Goal: Task Accomplishment & Management: Use online tool/utility

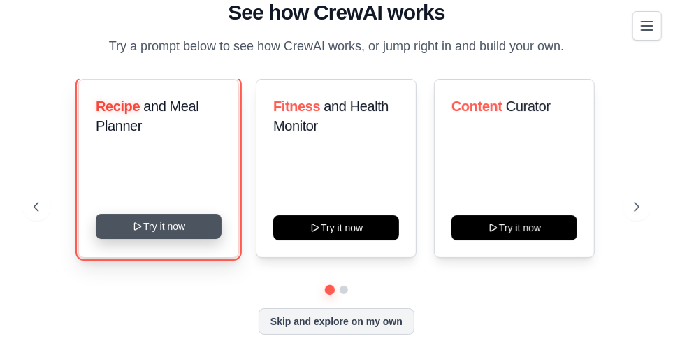
click at [152, 229] on button "Try it now" at bounding box center [159, 226] width 126 height 25
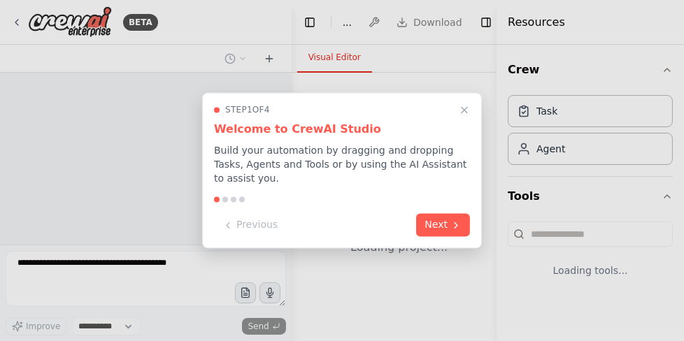
select select "****"
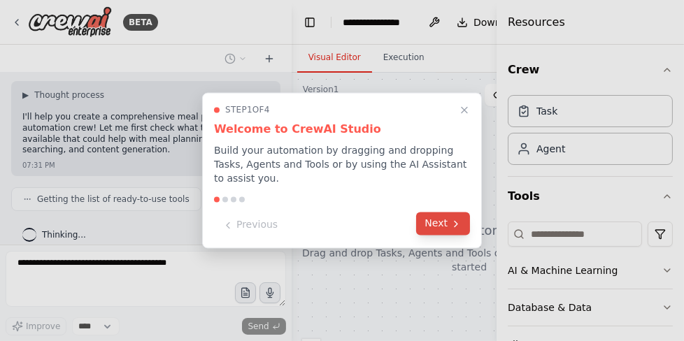
scroll to position [117, 0]
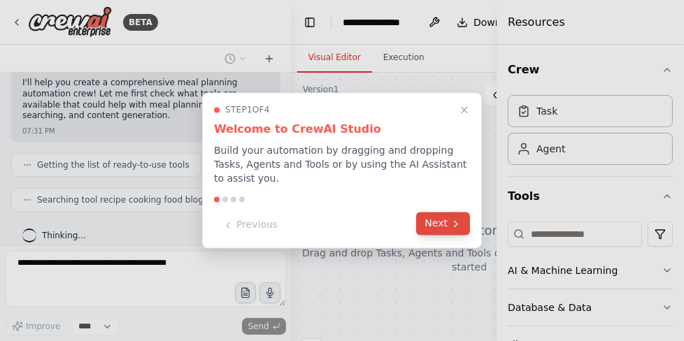
click at [458, 219] on icon at bounding box center [455, 223] width 11 height 11
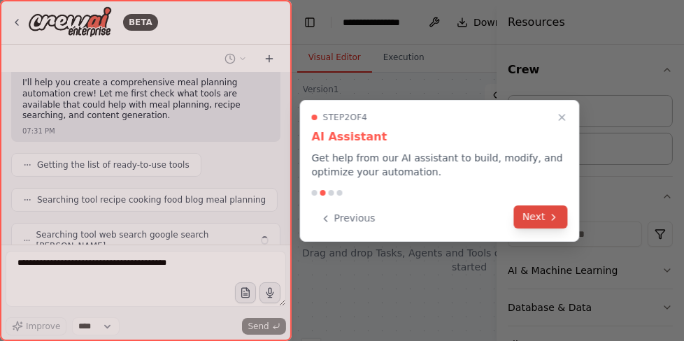
scroll to position [152, 0]
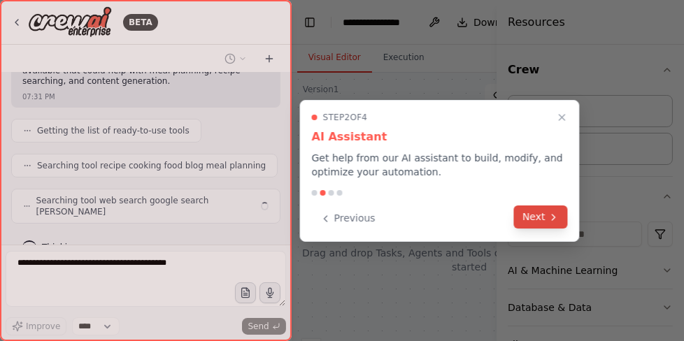
click at [541, 225] on button "Next" at bounding box center [541, 217] width 54 height 23
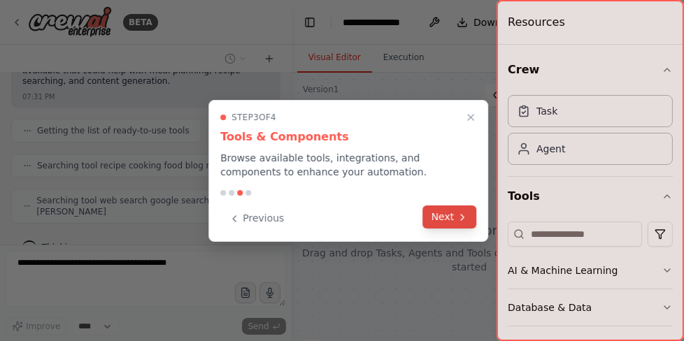
scroll to position [186, 0]
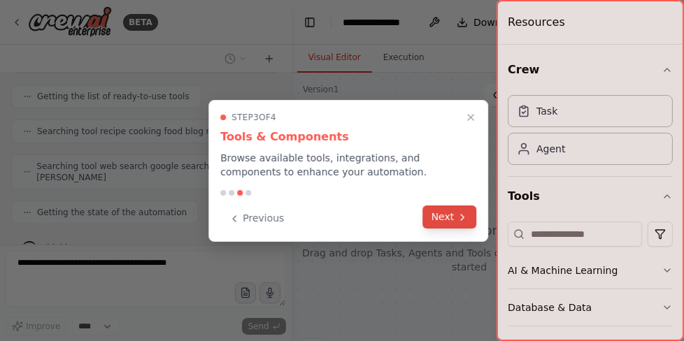
click at [454, 217] on button "Next" at bounding box center [450, 217] width 54 height 23
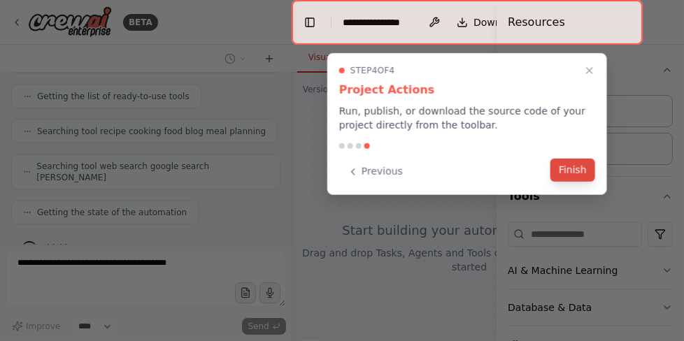
click at [583, 175] on button "Finish" at bounding box center [572, 170] width 45 height 23
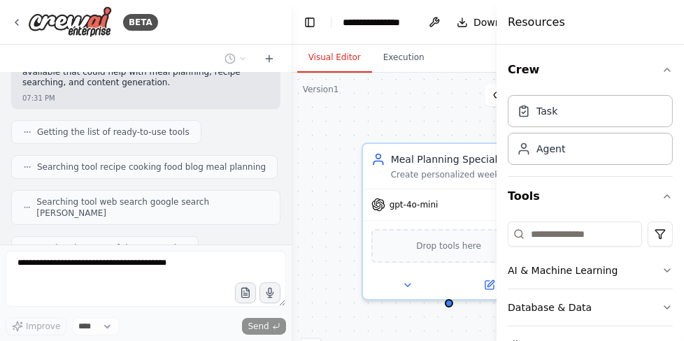
scroll to position [324, 0]
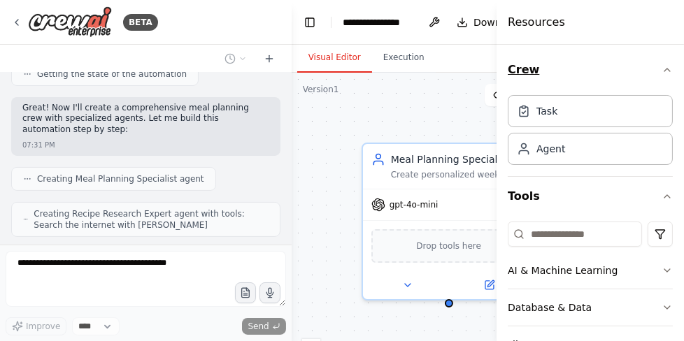
click at [661, 68] on icon "button" at bounding box center [666, 69] width 11 height 11
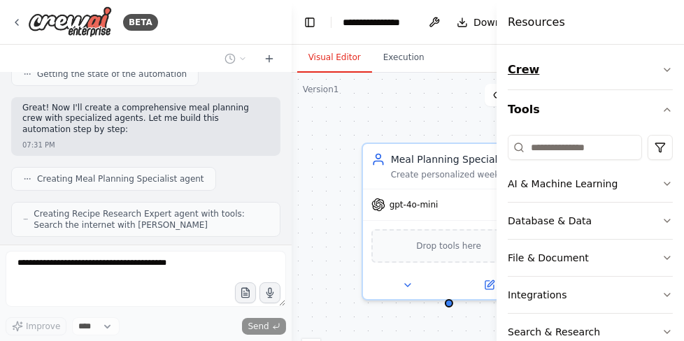
click at [661, 68] on icon "button" at bounding box center [666, 69] width 11 height 11
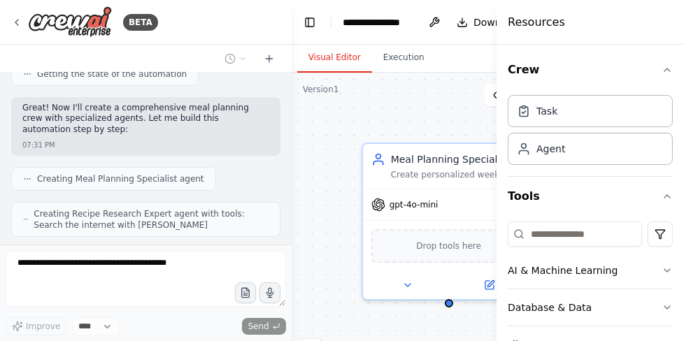
click at [465, 86] on div "Meal Planning Specialist Create personalized weekly meal plans based on {dietar…" at bounding box center [469, 247] width 356 height 349
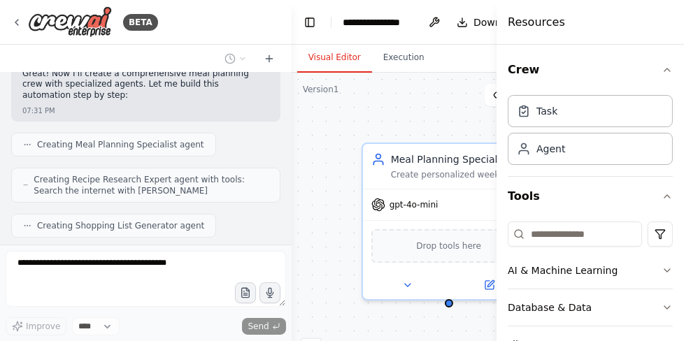
scroll to position [404, 0]
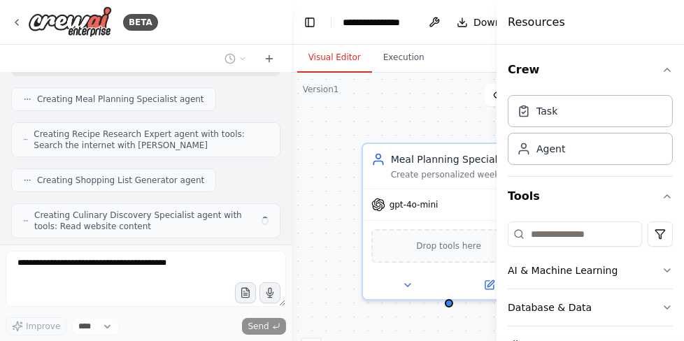
click at [493, 91] on button "Toggle Sidebar" at bounding box center [496, 170] width 11 height 341
click at [493, 92] on button "Toggle Sidebar" at bounding box center [496, 170] width 11 height 341
click at [661, 72] on icon "button" at bounding box center [666, 69] width 11 height 11
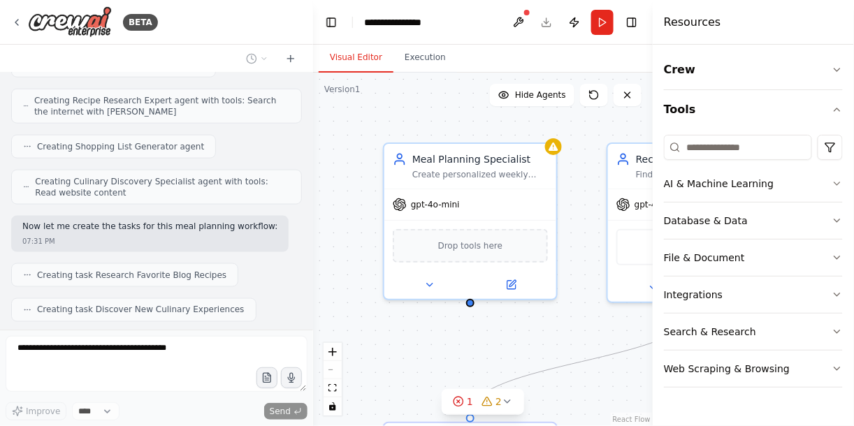
scroll to position [461, 0]
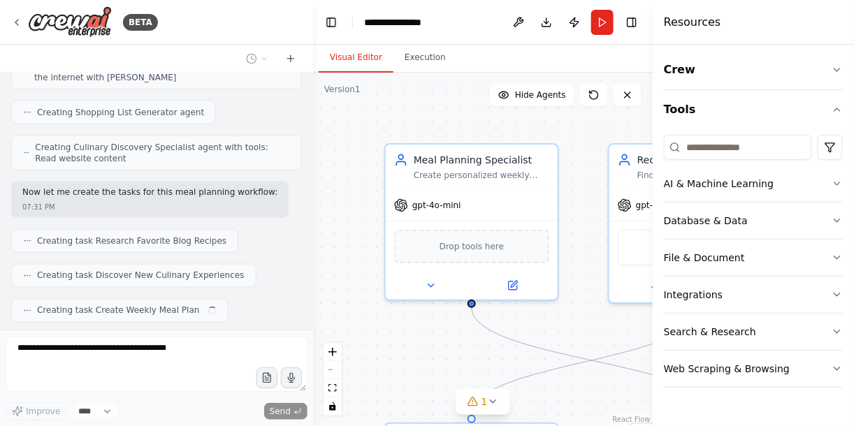
drag, startPoint x: 494, startPoint y: 1, endPoint x: 433, endPoint y: 331, distance: 334.8
click at [433, 331] on div ".deletable-edge-delete-btn { width: 20px; height: 20px; border: 0px solid #ffff…" at bounding box center [483, 250] width 340 height 354
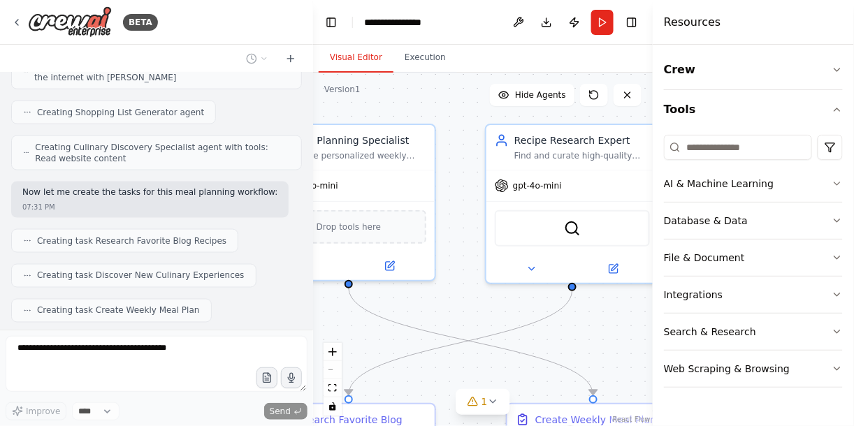
drag, startPoint x: 563, startPoint y: 329, endPoint x: 438, endPoint y: 309, distance: 126.1
click at [438, 309] on div ".deletable-edge-delete-btn { width: 20px; height: 20px; border: 0px solid #ffff…" at bounding box center [483, 250] width 340 height 354
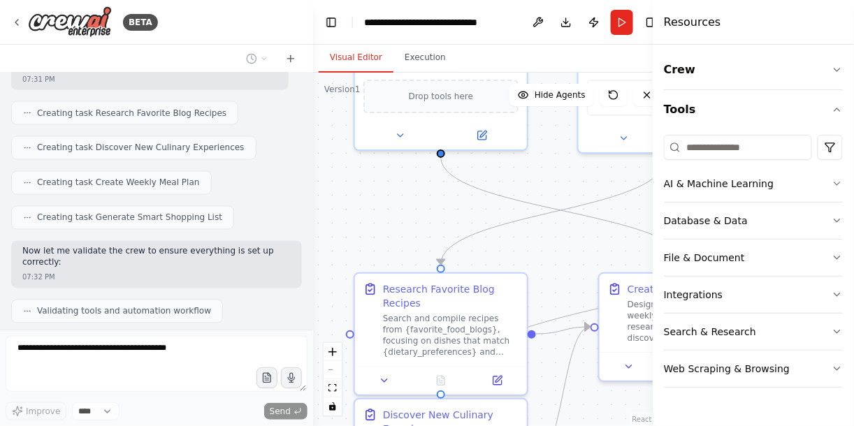
scroll to position [660, 0]
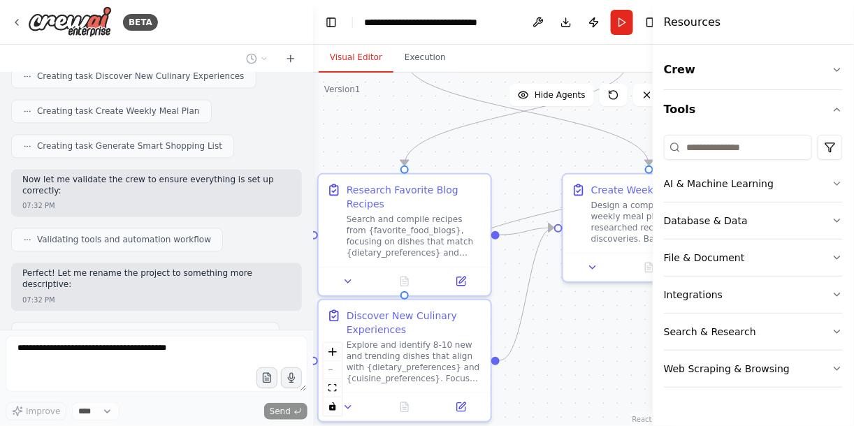
drag, startPoint x: 471, startPoint y: 376, endPoint x: 525, endPoint y: 144, distance: 238.2
click at [525, 144] on div ".deletable-edge-delete-btn { width: 20px; height: 20px; border: 0px solid #ffff…" at bounding box center [492, 250] width 359 height 354
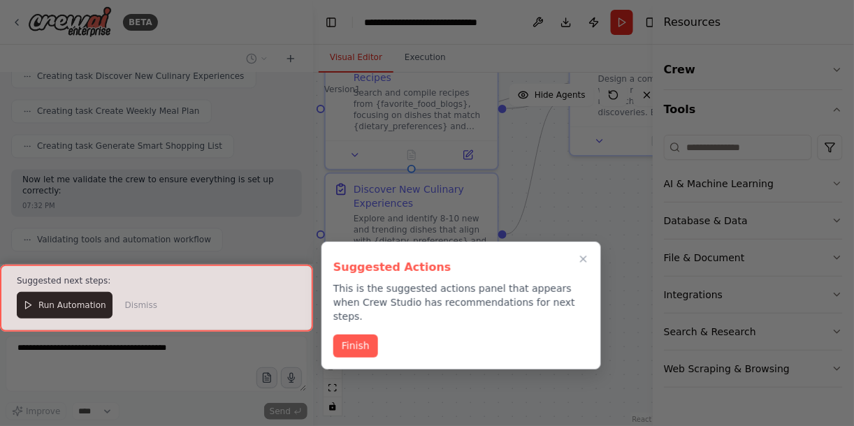
drag, startPoint x: 589, startPoint y: 348, endPoint x: 599, endPoint y: 226, distance: 122.8
click at [599, 226] on div "BETA Develop a crew that creates weekly meal plans based on your dietary prefer…" at bounding box center [427, 213] width 854 height 426
click at [363, 335] on button "Finish" at bounding box center [355, 344] width 45 height 23
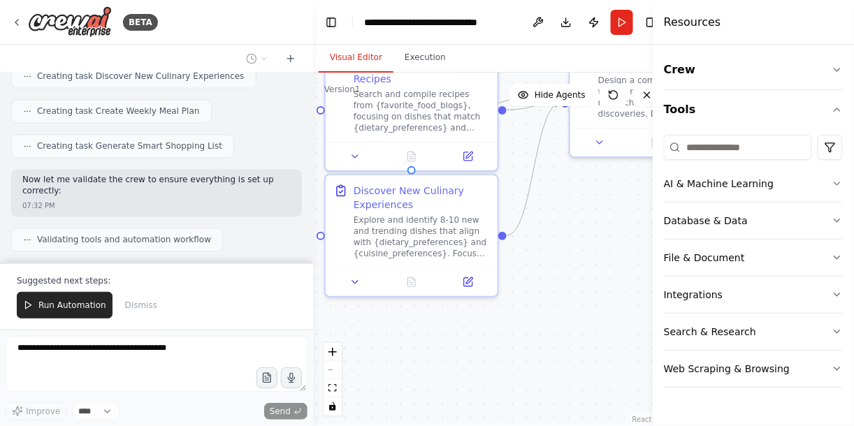
scroll to position [726, 0]
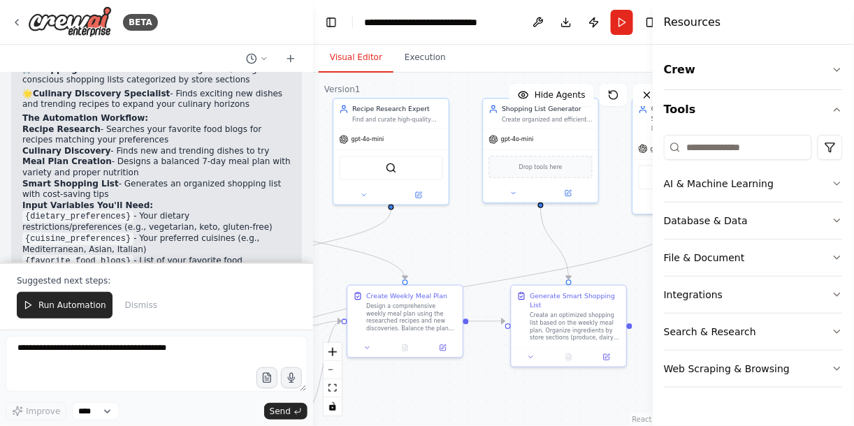
drag, startPoint x: 566, startPoint y: 250, endPoint x: 361, endPoint y: 427, distance: 270.6
click at [361, 340] on html "BETA Develop a crew that creates weekly meal plans based on your dietary prefer…" at bounding box center [427, 213] width 854 height 426
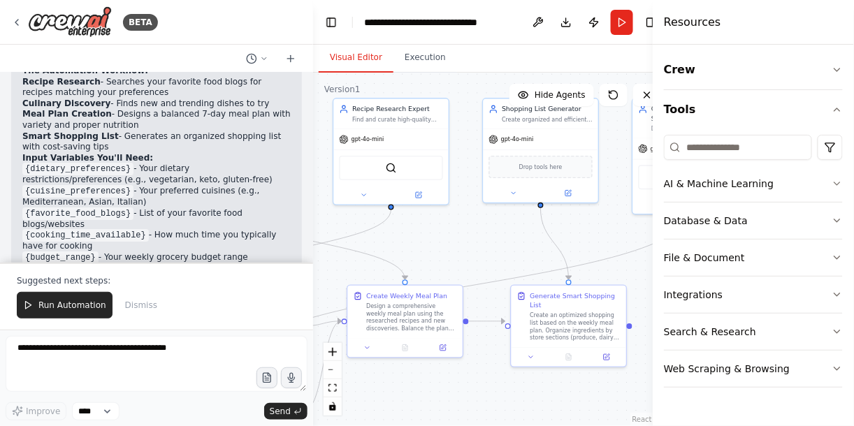
scroll to position [1102, 0]
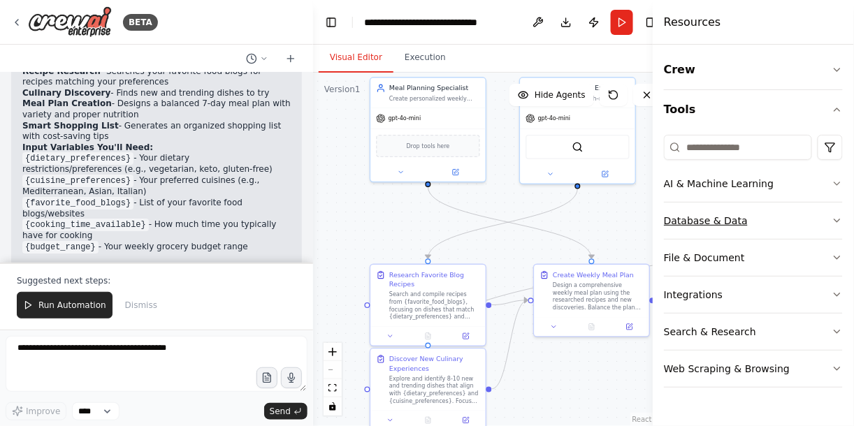
drag, startPoint x: 490, startPoint y: 250, endPoint x: 673, endPoint y: 226, distance: 184.7
click at [673, 226] on div "BETA Develop a crew that creates weekly meal plans based on your dietary prefer…" at bounding box center [427, 213] width 854 height 426
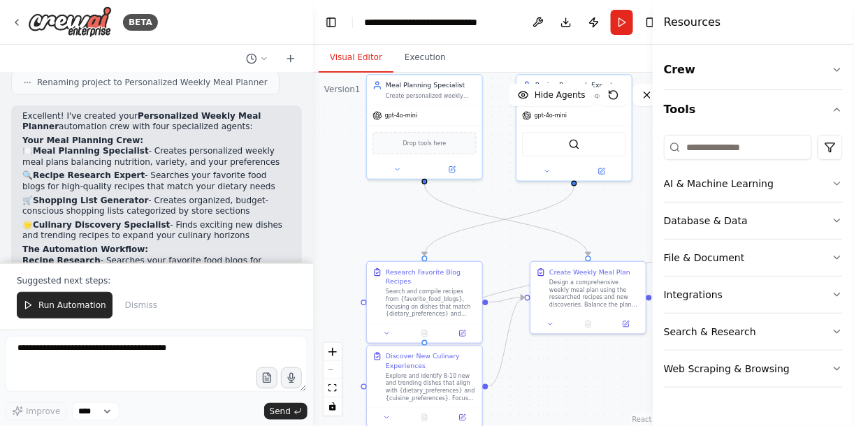
scroll to position [897, 0]
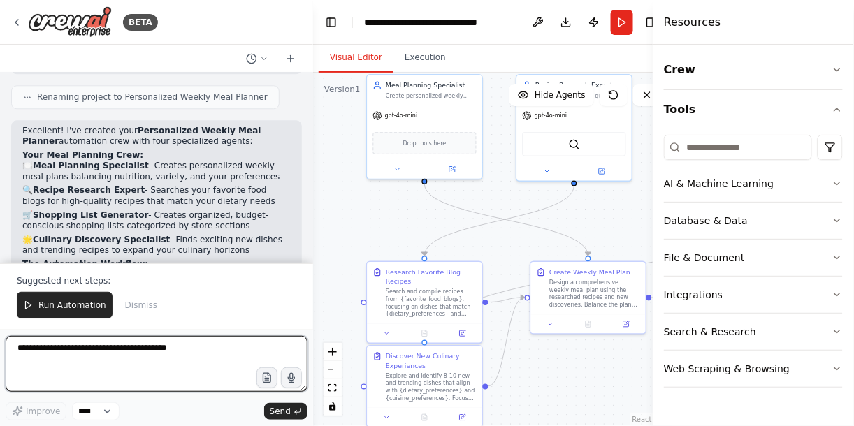
click at [100, 340] on textarea at bounding box center [157, 364] width 302 height 56
click at [143, 340] on textarea at bounding box center [157, 364] width 302 height 56
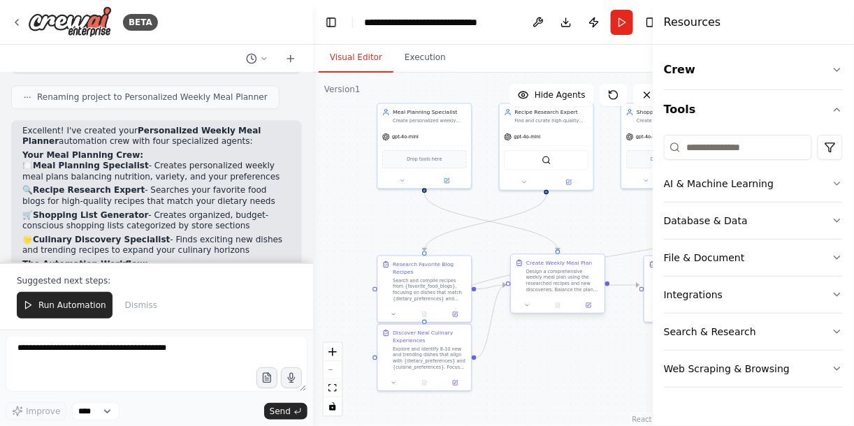
click at [569, 280] on div "Design a comprehensive weekly meal plan using the researched recipes and new di…" at bounding box center [563, 280] width 74 height 24
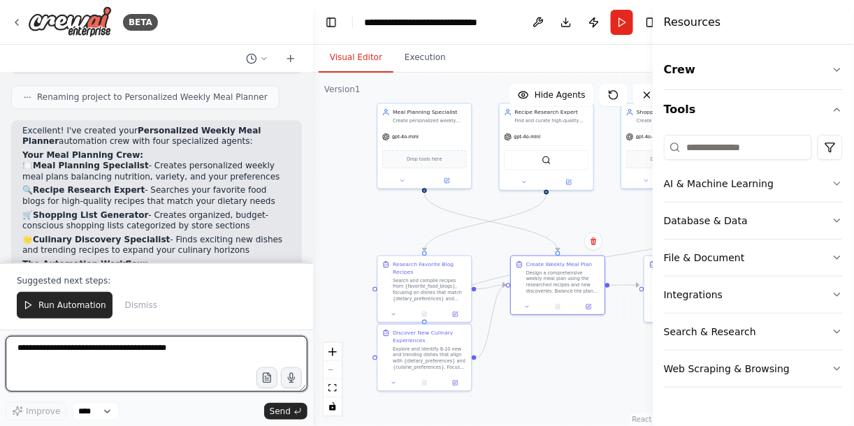
click at [200, 340] on textarea at bounding box center [157, 364] width 302 height 56
type textarea "**********"
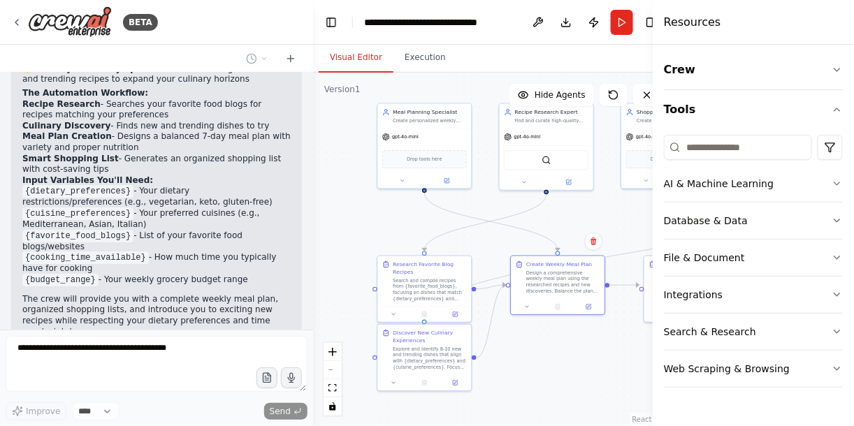
scroll to position [1119, 0]
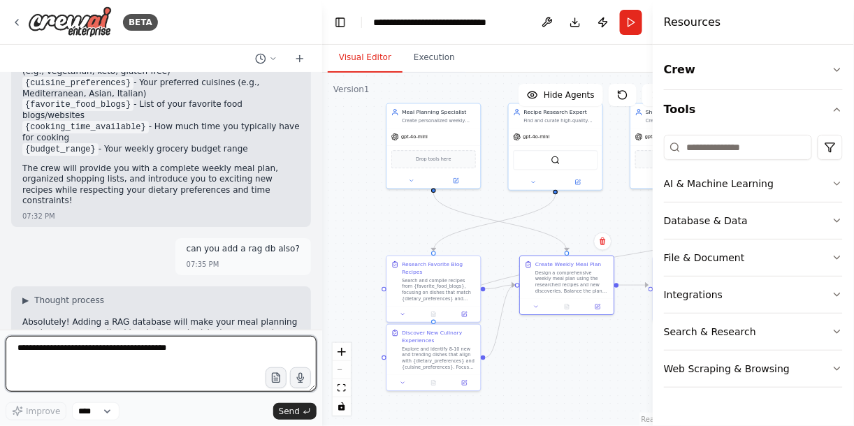
drag, startPoint x: 310, startPoint y: 224, endPoint x: 322, endPoint y: 224, distance: 11.9
click at [322, 224] on div "BETA Develop a crew that creates weekly meal plans based on your dietary prefer…" at bounding box center [427, 213] width 854 height 426
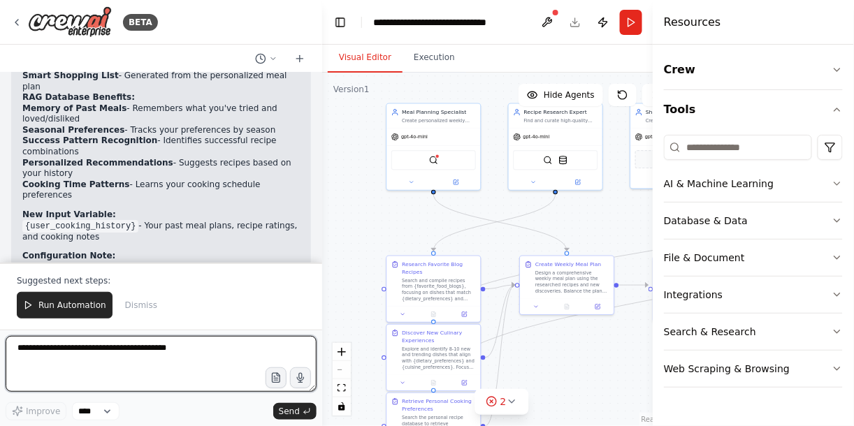
scroll to position [2523, 0]
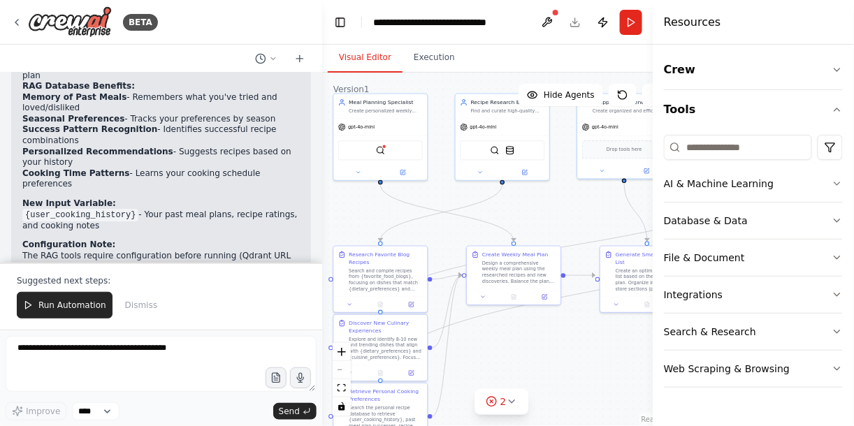
drag, startPoint x: 371, startPoint y: 188, endPoint x: 316, endPoint y: 178, distance: 56.1
click at [316, 178] on div "BETA Develop a crew that creates weekly meal plans based on your dietary prefer…" at bounding box center [427, 213] width 854 height 426
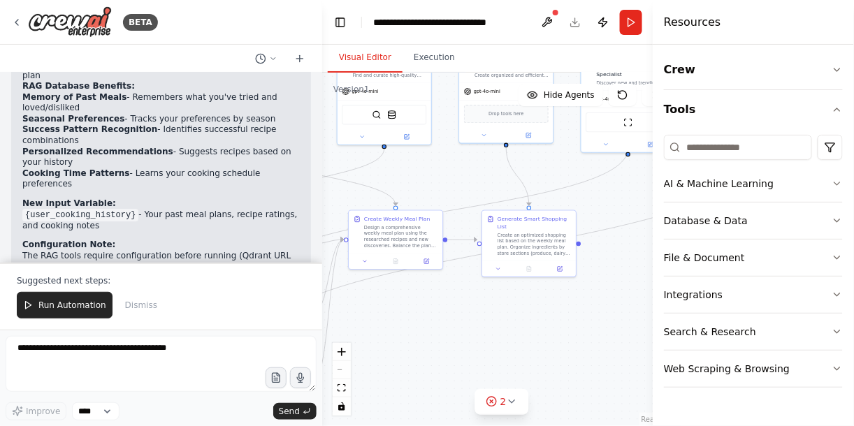
drag, startPoint x: 588, startPoint y: 380, endPoint x: 473, endPoint y: 345, distance: 119.8
click at [473, 340] on div ".deletable-edge-delete-btn { width: 20px; height: 20px; border: 0px solid #ffff…" at bounding box center [501, 250] width 359 height 354
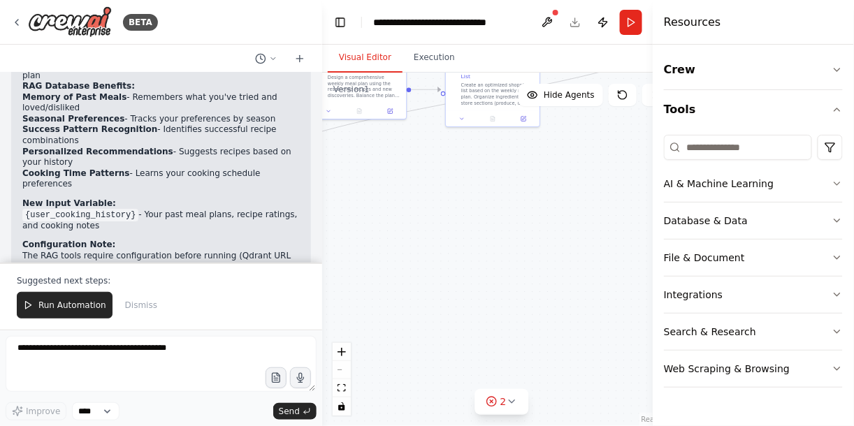
drag, startPoint x: 577, startPoint y: 366, endPoint x: 572, endPoint y: 220, distance: 145.4
click at [572, 220] on div ".deletable-edge-delete-btn { width: 20px; height: 20px; border: 0px solid #ffff…" at bounding box center [501, 250] width 359 height 354
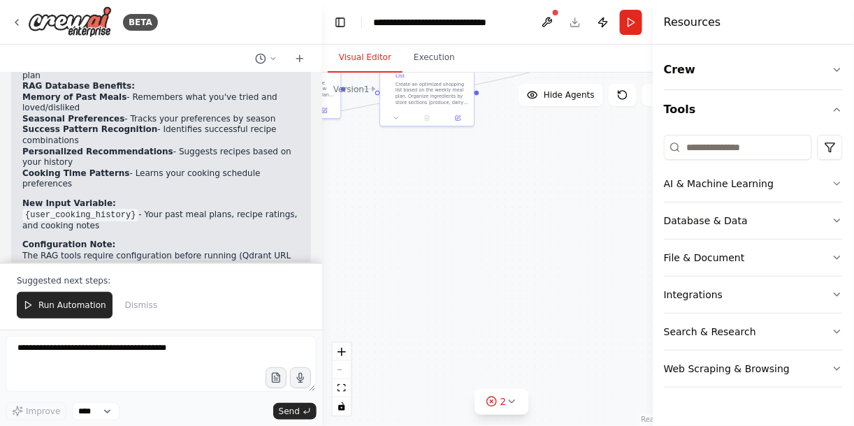
drag, startPoint x: 572, startPoint y: 220, endPoint x: 533, endPoint y: 301, distance: 90.0
click at [533, 301] on div ".deletable-edge-delete-btn { width: 20px; height: 20px; border: 0px solid #ffff…" at bounding box center [501, 250] width 359 height 354
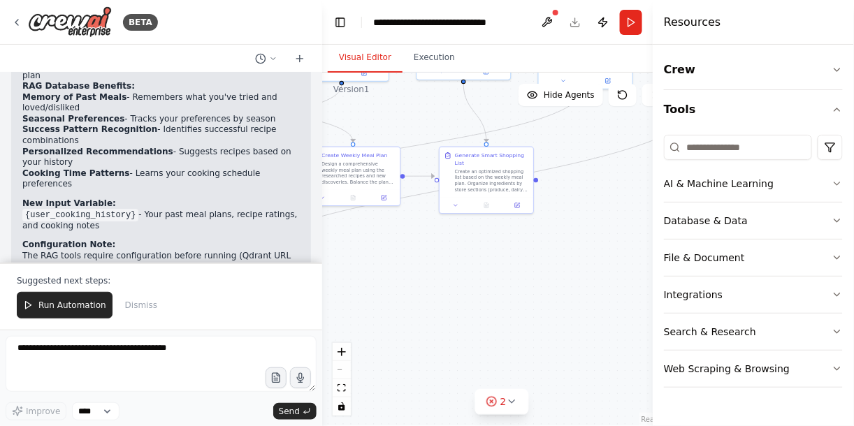
click at [612, 149] on div ".deletable-edge-delete-btn { width: 20px; height: 20px; border: 0px solid #ffff…" at bounding box center [501, 250] width 359 height 354
click at [545, 99] on button "Hide Agents" at bounding box center [561, 95] width 85 height 22
click at [542, 101] on button "Show Agents" at bounding box center [559, 95] width 88 height 22
click at [90, 301] on button "Run Automation" at bounding box center [65, 305] width 96 height 27
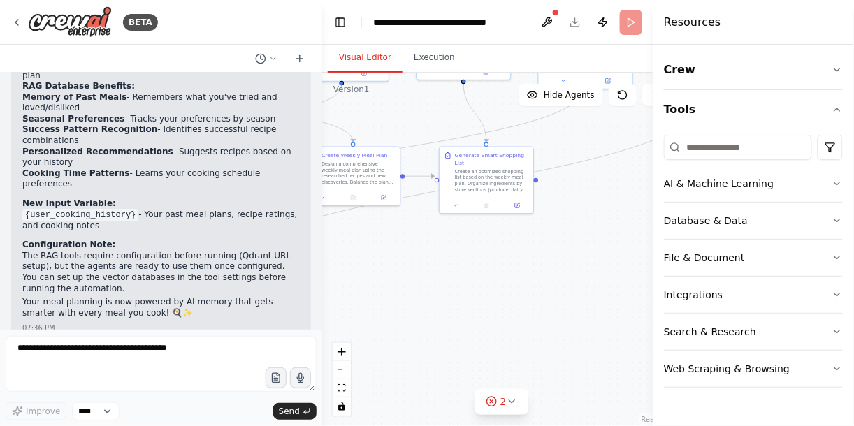
scroll to position [2456, 0]
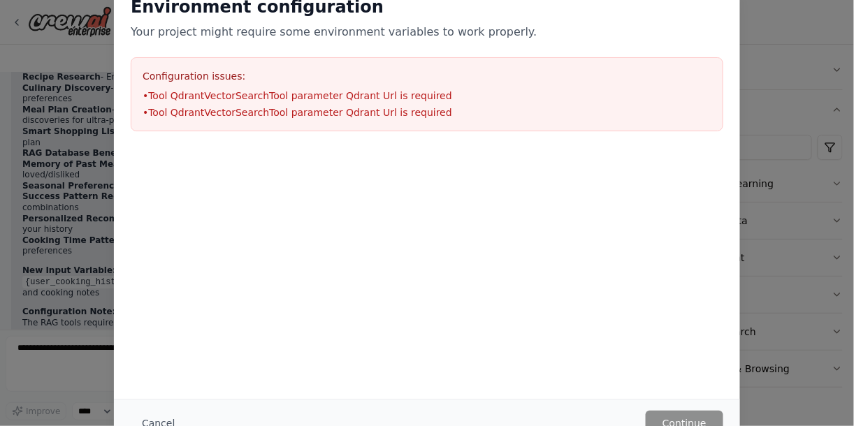
drag, startPoint x: 590, startPoint y: 394, endPoint x: 557, endPoint y: 354, distance: 51.6
click at [557, 340] on div "Environment configuration Your project might require some environment variables…" at bounding box center [427, 189] width 626 height 420
click at [570, 280] on div at bounding box center [427, 218] width 626 height 140
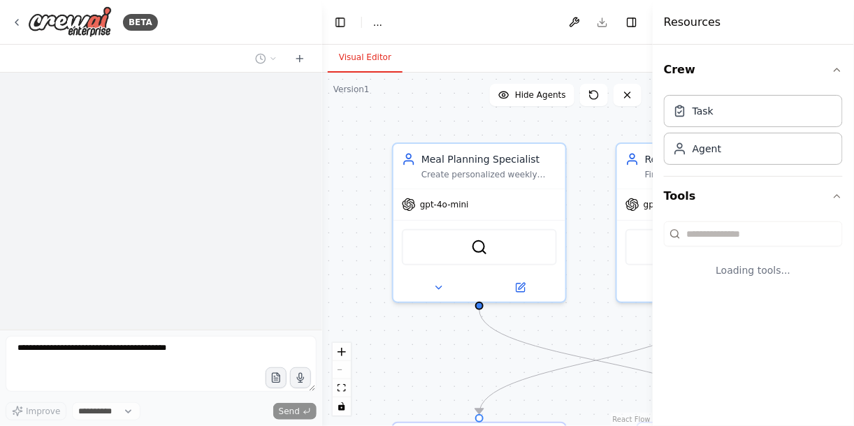
select select "****"
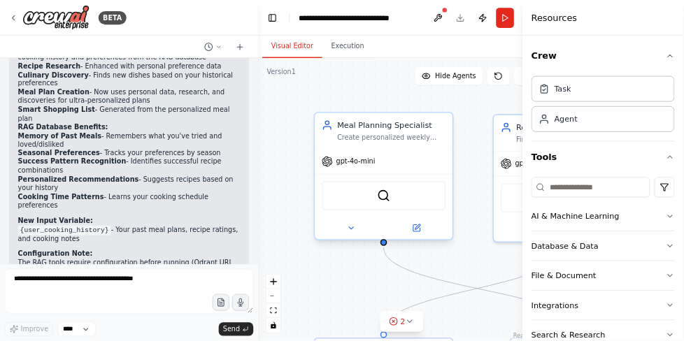
scroll to position [2456, 0]
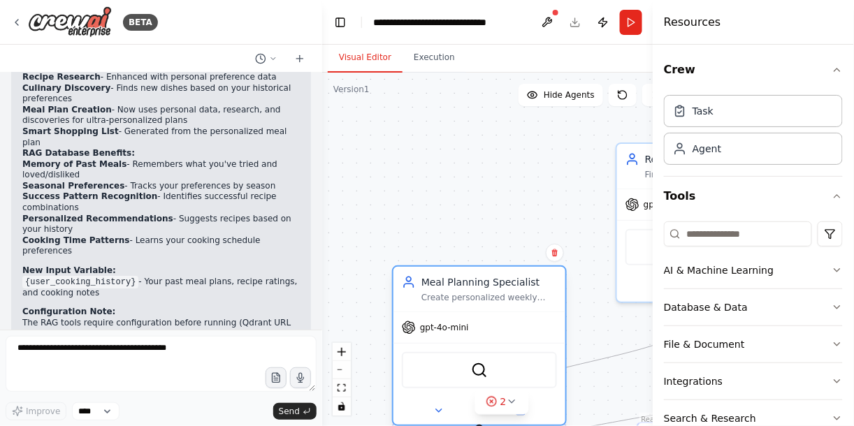
drag, startPoint x: 556, startPoint y: 210, endPoint x: 555, endPoint y: 334, distance: 124.4
click at [555, 334] on div "gpt-4o-mini" at bounding box center [480, 327] width 172 height 31
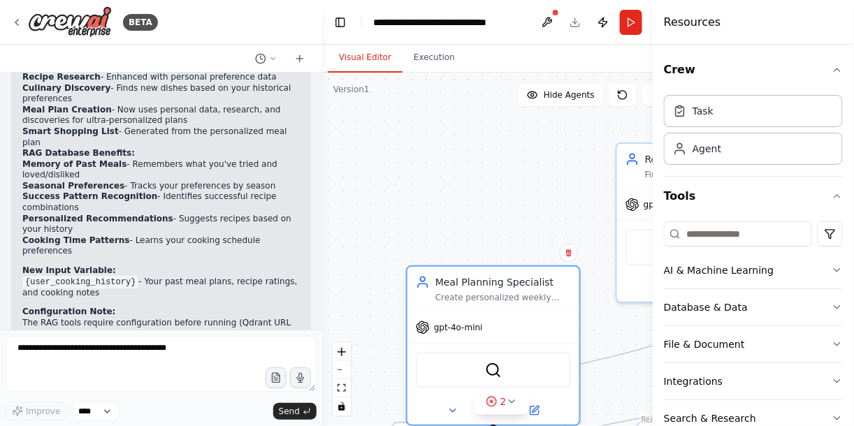
click at [556, 333] on div "gpt-4o-mini" at bounding box center [494, 327] width 172 height 31
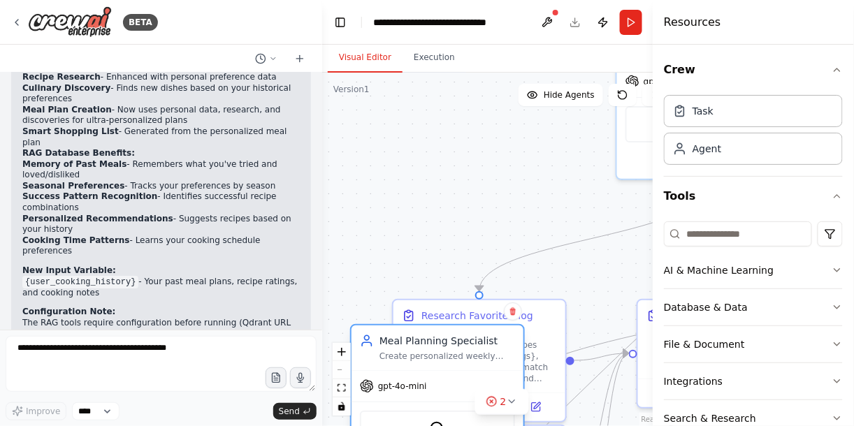
drag, startPoint x: 558, startPoint y: 329, endPoint x: 538, endPoint y: 333, distance: 21.3
click at [524, 371] on div "gpt-4o-mini" at bounding box center [438, 386] width 172 height 31
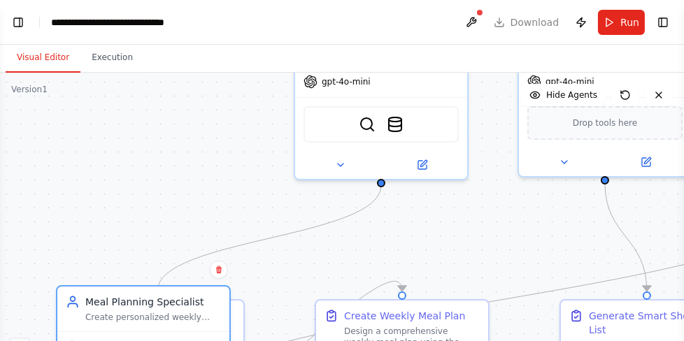
click at [467, 232] on div ".deletable-edge-delete-btn { width: 20px; height: 20px; border: 0px solid #ffff…" at bounding box center [342, 247] width 684 height 349
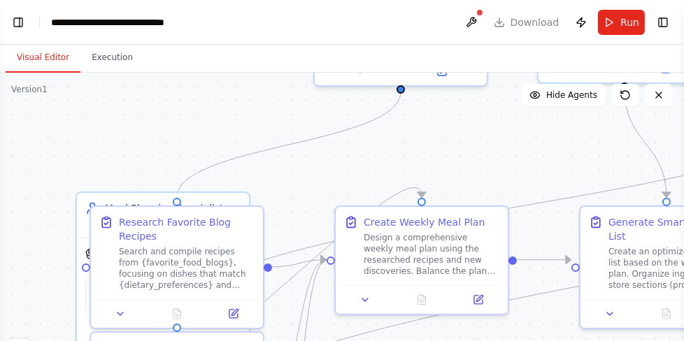
drag, startPoint x: 468, startPoint y: 245, endPoint x: 487, endPoint y: 152, distance: 95.0
click at [487, 152] on div ".deletable-edge-delete-btn { width: 20px; height: 20px; border: 0px solid #ffff…" at bounding box center [342, 247] width 684 height 349
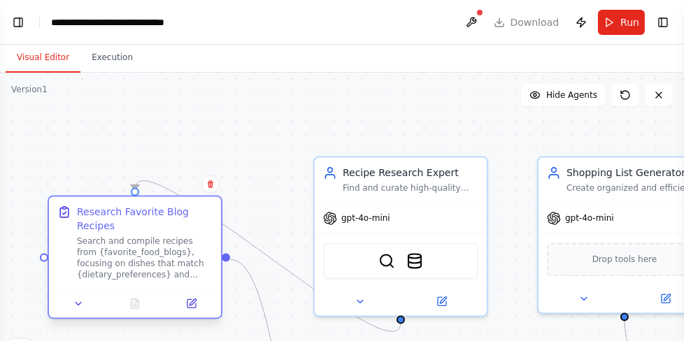
drag, startPoint x: 192, startPoint y: 260, endPoint x: 153, endPoint y: 244, distance: 41.7
click at [153, 244] on div "Search and compile recipes from {favorite_food_blogs}, focusing on dishes that …" at bounding box center [145, 258] width 136 height 45
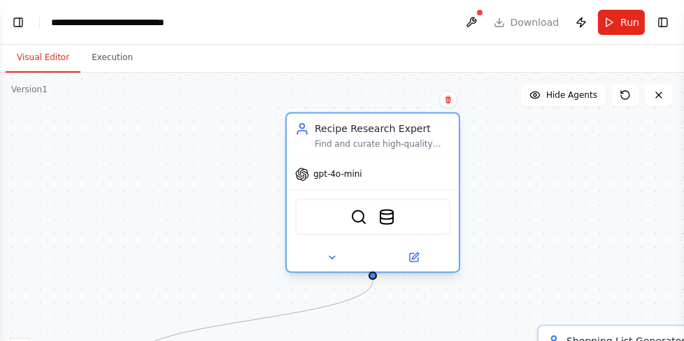
drag, startPoint x: 359, startPoint y: 206, endPoint x: 329, endPoint y: 156, distance: 58.6
click at [329, 159] on div "gpt-4o-mini" at bounding box center [373, 174] width 172 height 31
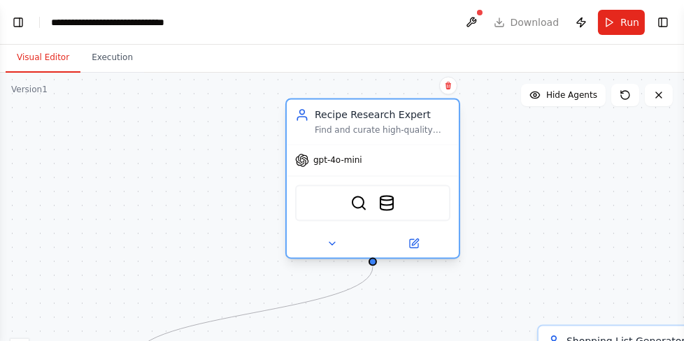
click at [329, 156] on span "gpt-4o-mini" at bounding box center [337, 160] width 49 height 11
click at [377, 146] on div "gpt-4o-mini" at bounding box center [373, 160] width 172 height 31
click at [418, 245] on icon at bounding box center [413, 243] width 11 height 11
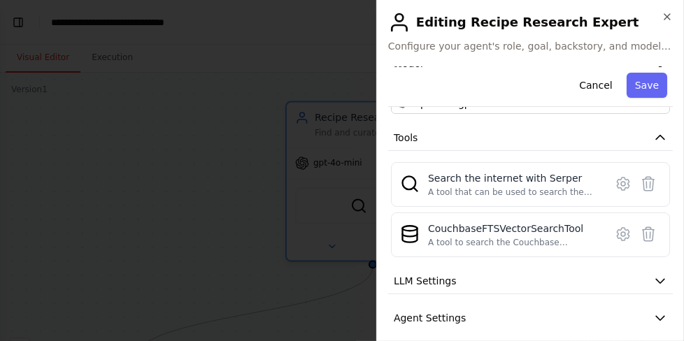
scroll to position [194, 0]
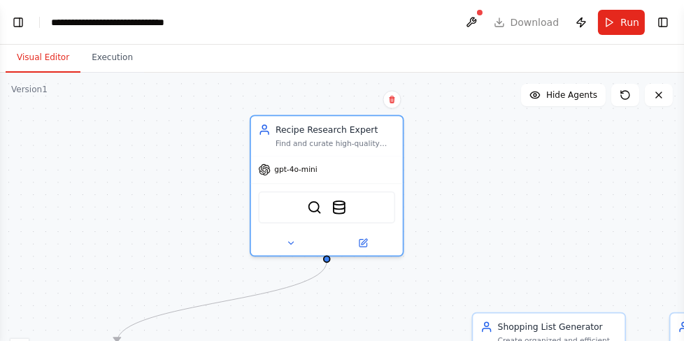
drag, startPoint x: 530, startPoint y: 165, endPoint x: 469, endPoint y: 115, distance: 78.5
click at [469, 115] on div ".deletable-edge-delete-btn { width: 20px; height: 20px; border: 0px solid #ffff…" at bounding box center [342, 247] width 684 height 349
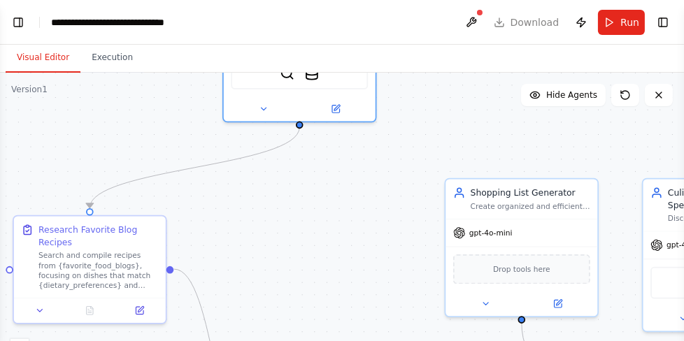
drag, startPoint x: 469, startPoint y: 115, endPoint x: 428, endPoint y: 127, distance: 42.9
click at [468, 48] on div "Visual Editor Execution Version 1 Show Tools Hide Agents .deletable-edge-delete…" at bounding box center [342, 193] width 684 height 296
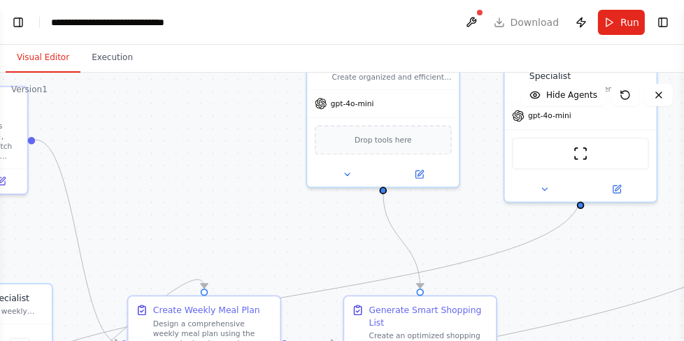
drag, startPoint x: 374, startPoint y: 261, endPoint x: 238, endPoint y: 120, distance: 195.7
click at [238, 120] on div ".deletable-edge-delete-btn { width: 20px; height: 20px; border: 0px solid #ffff…" at bounding box center [342, 247] width 684 height 349
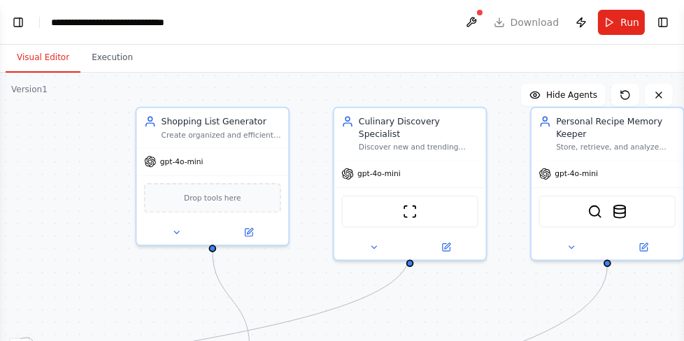
drag, startPoint x: 559, startPoint y: 282, endPoint x: 389, endPoint y: 340, distance: 179.9
click at [389, 340] on div ".deletable-edge-delete-btn { width: 20px; height: 20px; border: 0px solid #ffff…" at bounding box center [342, 247] width 684 height 349
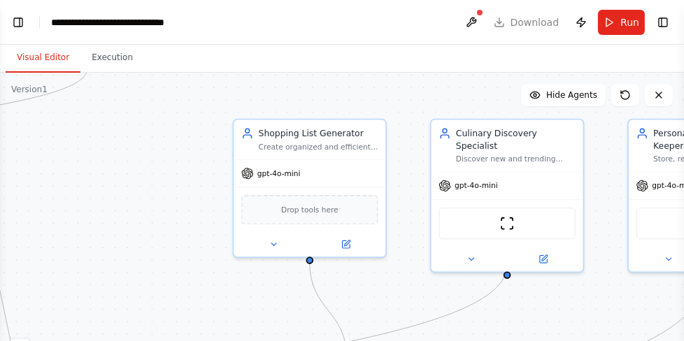
drag, startPoint x: 482, startPoint y: 294, endPoint x: 578, endPoint y: 307, distance: 97.3
click at [578, 307] on div ".deletable-edge-delete-btn { width: 20px; height: 20px; border: 0px solid #ffff…" at bounding box center [342, 247] width 684 height 349
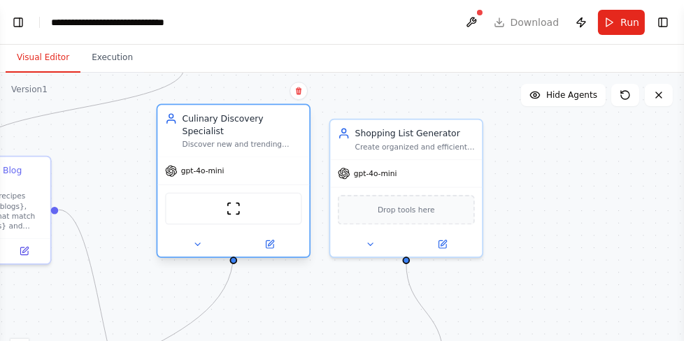
drag, startPoint x: 506, startPoint y: 146, endPoint x: 224, endPoint y: 139, distance: 281.8
click at [224, 139] on div "Culinary Discovery Specialist Discover new and trending dishes that align with …" at bounding box center [233, 131] width 152 height 52
click at [228, 201] on img at bounding box center [233, 208] width 15 height 15
click at [274, 237] on button at bounding box center [270, 244] width 70 height 15
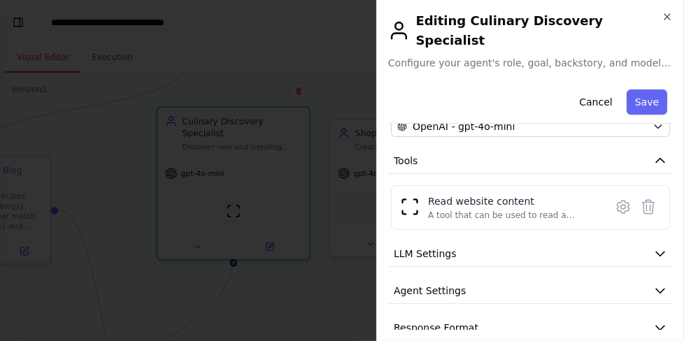
scroll to position [145, 0]
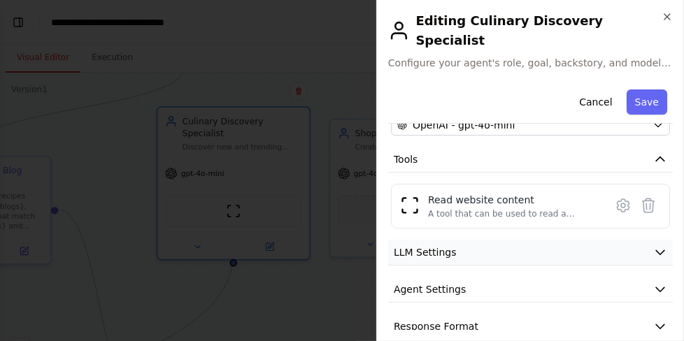
click at [451, 240] on button "LLM Settings" at bounding box center [530, 253] width 284 height 26
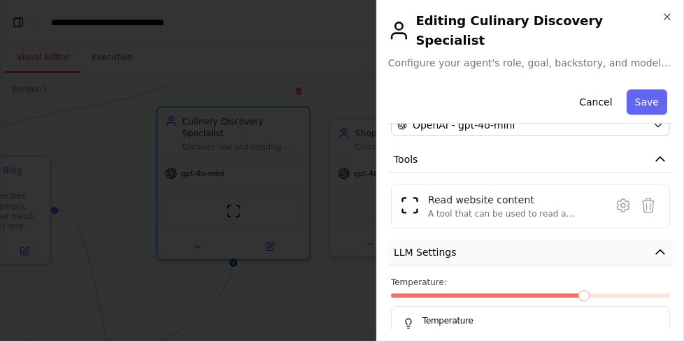
scroll to position [244, 0]
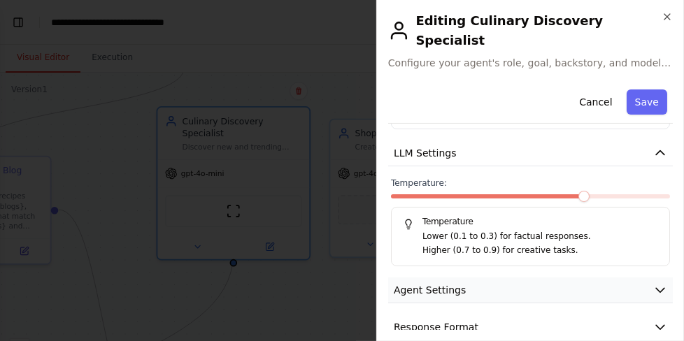
click at [459, 277] on button "Agent Settings" at bounding box center [530, 290] width 284 height 26
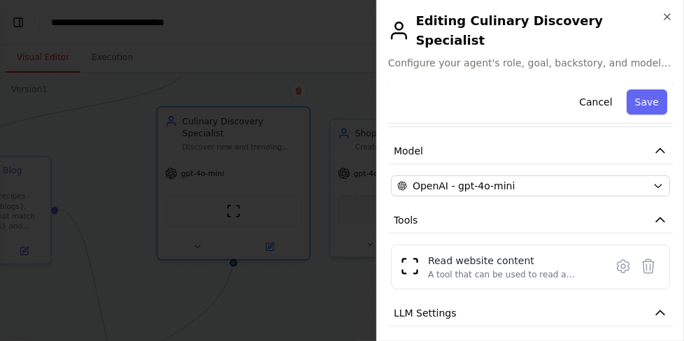
scroll to position [0, 0]
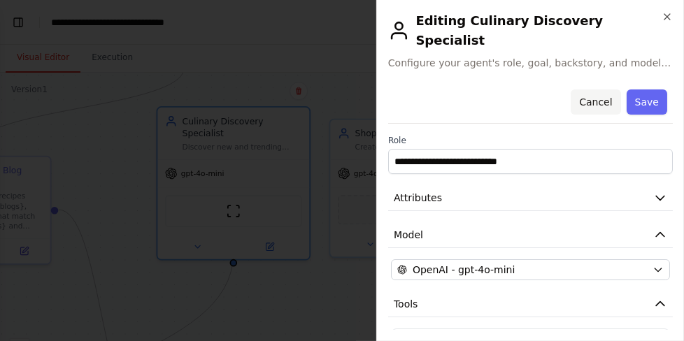
click at [591, 89] on button "Cancel" at bounding box center [595, 101] width 50 height 25
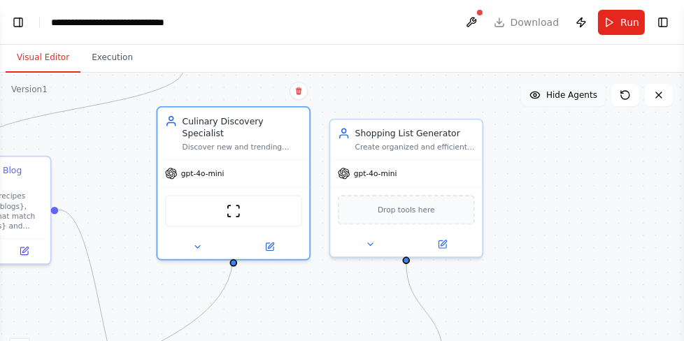
click at [559, 93] on span "Hide Agents" at bounding box center [571, 94] width 51 height 11
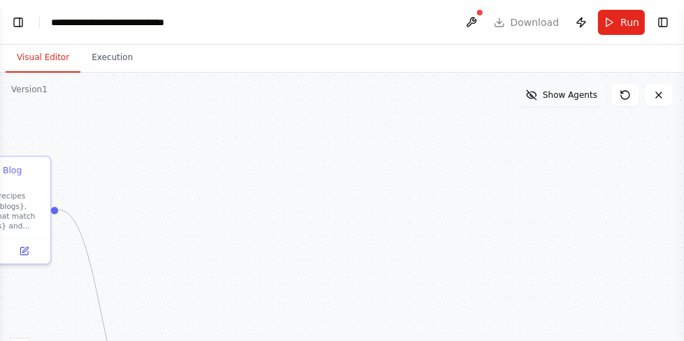
click at [559, 93] on span "Show Agents" at bounding box center [569, 94] width 55 height 11
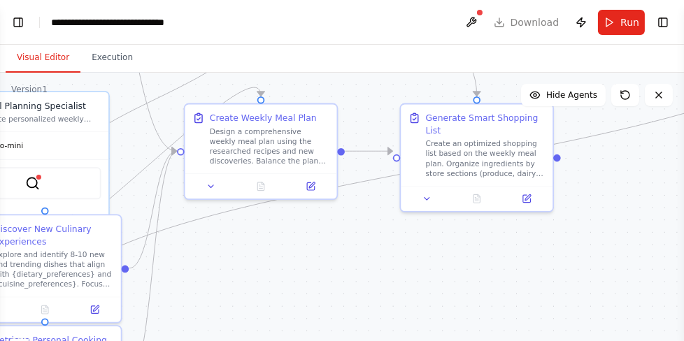
drag, startPoint x: 521, startPoint y: 247, endPoint x: 555, endPoint y: -14, distance: 263.6
click at [555, 0] on html "BETA Develop a crew that creates weekly meal plans based on your dietary prefer…" at bounding box center [342, 170] width 684 height 341
click at [476, 156] on div "Create an optimized shopping list based on the weekly meal plan. Organize ingre…" at bounding box center [486, 156] width 120 height 39
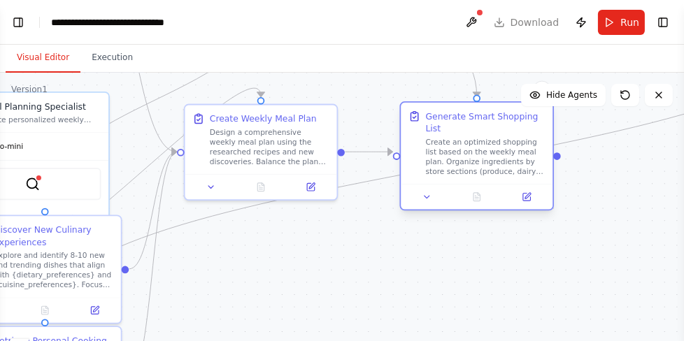
click at [476, 156] on div "Create an optimized shopping list based on the weekly meal plan. Organize ingre…" at bounding box center [486, 156] width 120 height 39
click at [524, 190] on button at bounding box center [526, 196] width 43 height 15
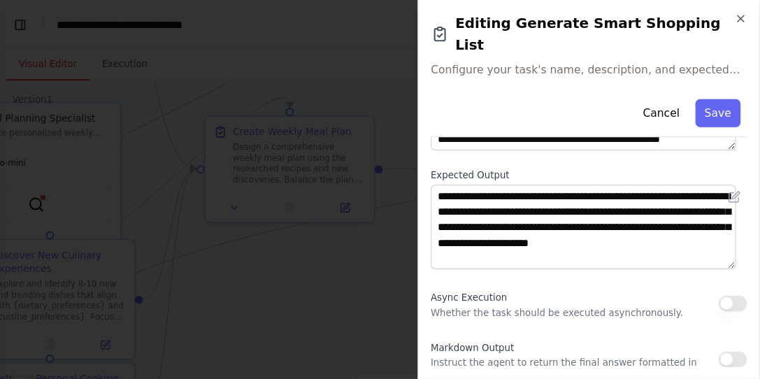
scroll to position [237, 0]
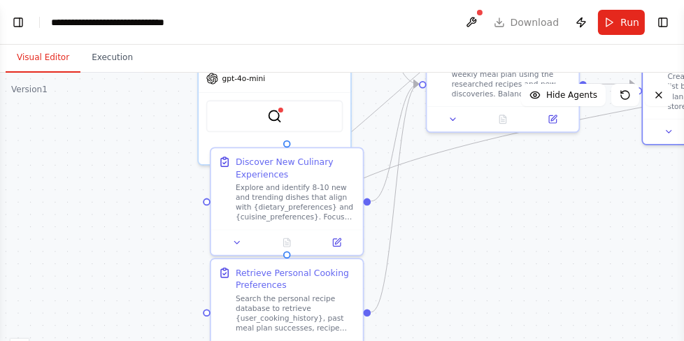
drag, startPoint x: 236, startPoint y: 263, endPoint x: 491, endPoint y: 192, distance: 264.0
click at [491, 192] on div ".deletable-edge-delete-btn { width: 20px; height: 20px; border: 0px solid #ffff…" at bounding box center [342, 247] width 684 height 349
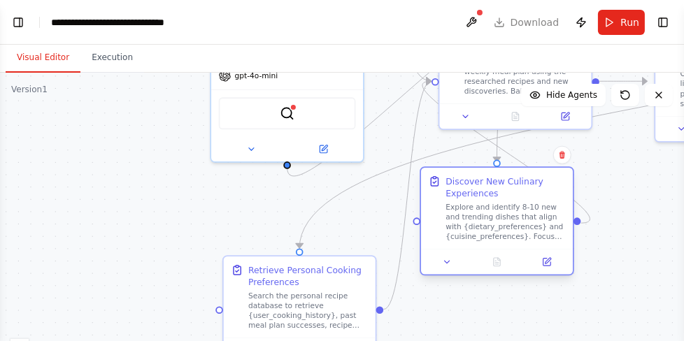
drag, startPoint x: 287, startPoint y: 165, endPoint x: 496, endPoint y: 202, distance: 211.6
click at [496, 200] on div "Discover New Culinary Experiences" at bounding box center [505, 187] width 120 height 24
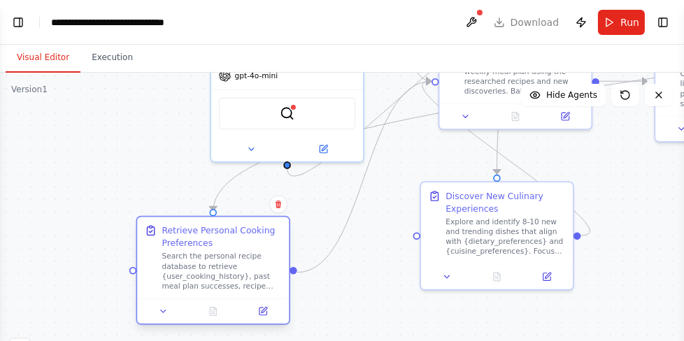
drag, startPoint x: 315, startPoint y: 281, endPoint x: 231, endPoint y: 253, distance: 88.4
click at [231, 249] on div "Retrieve Personal Cooking Preferences" at bounding box center [222, 236] width 120 height 24
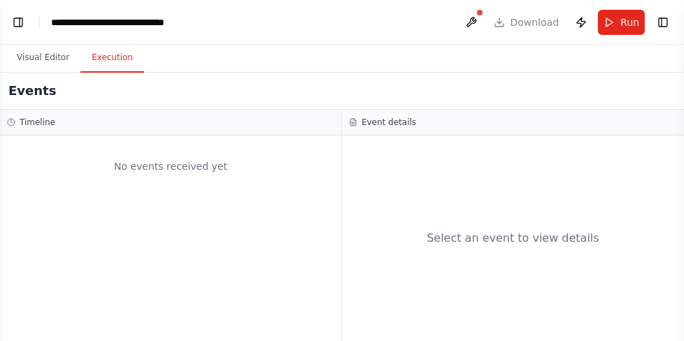
click at [114, 64] on button "Execution" at bounding box center [112, 57] width 64 height 29
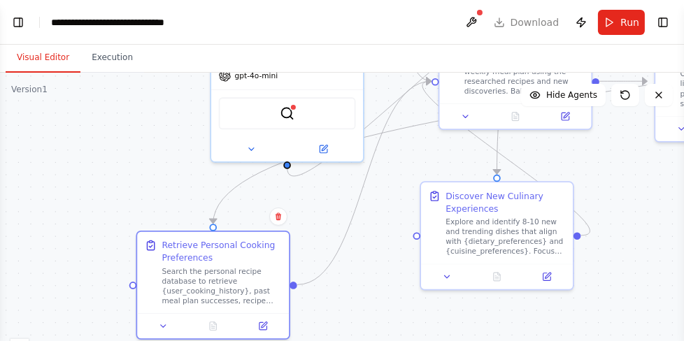
click at [57, 55] on button "Visual Editor" at bounding box center [43, 57] width 75 height 29
click at [498, 27] on header "**********" at bounding box center [342, 22] width 684 height 45
click at [478, 23] on button at bounding box center [471, 22] width 22 height 25
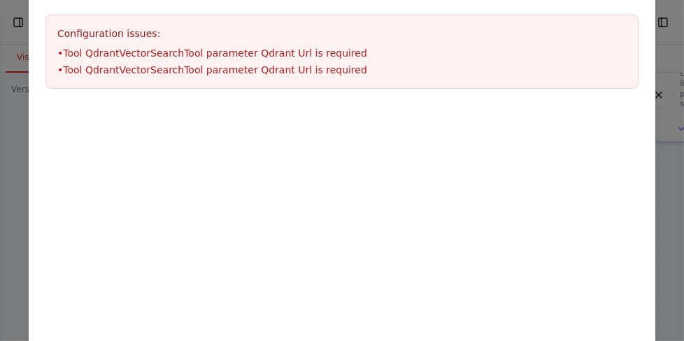
click at [17, 140] on div "Environment configuration Your project might require some environment variables…" at bounding box center [342, 170] width 684 height 341
click at [401, 245] on div "Environment configuration Your project might require some environment variables…" at bounding box center [342, 146] width 626 height 420
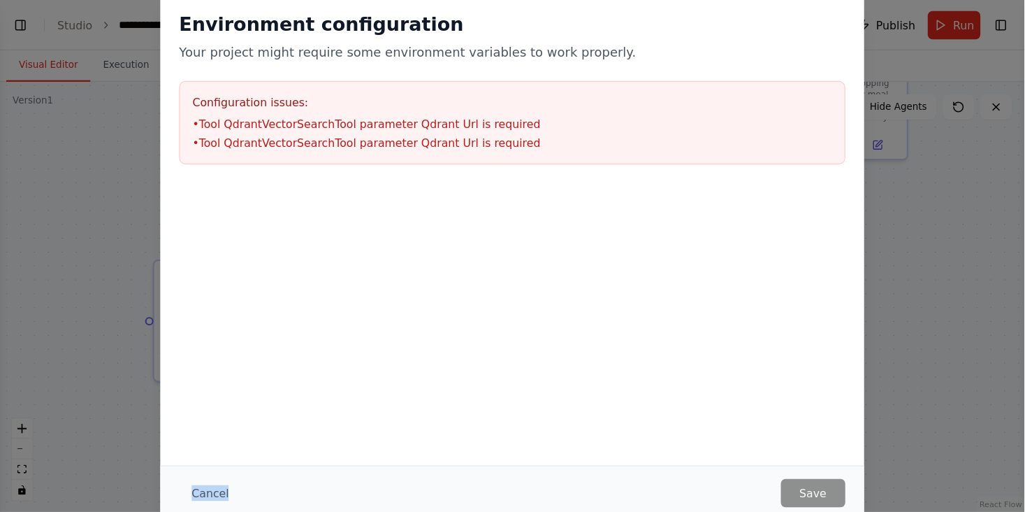
scroll to position [2375, 0]
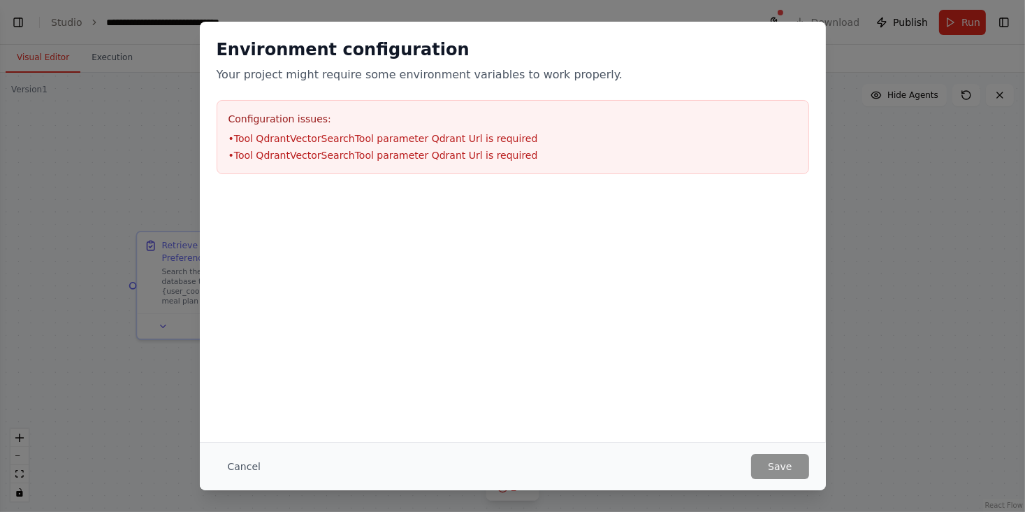
drag, startPoint x: 533, startPoint y: 4, endPoint x: 155, endPoint y: 201, distance: 425.5
click at [155, 201] on div "Environment configuration Your project might require some environment variables…" at bounding box center [512, 256] width 1025 height 512
click at [254, 426] on button "Cancel" at bounding box center [244, 466] width 55 height 25
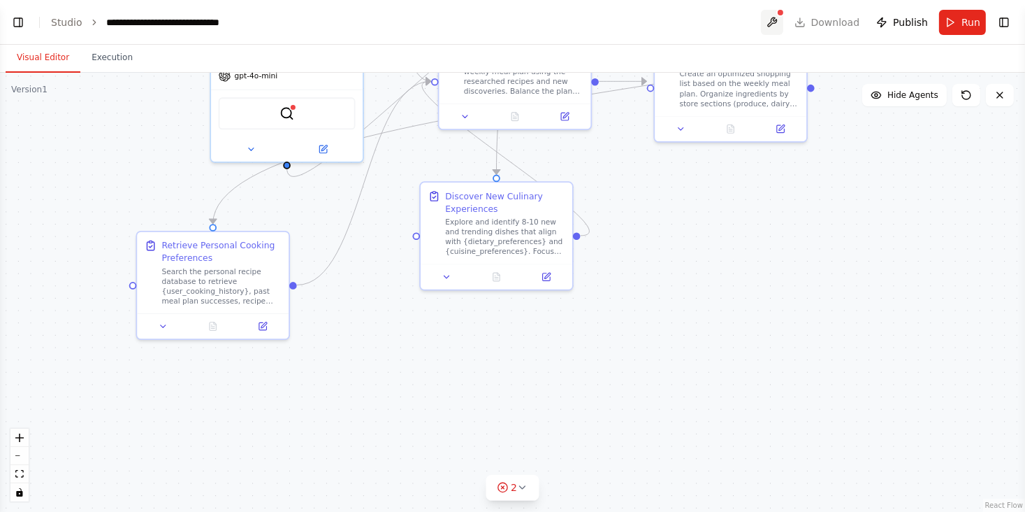
click at [781, 25] on button at bounding box center [772, 22] width 22 height 25
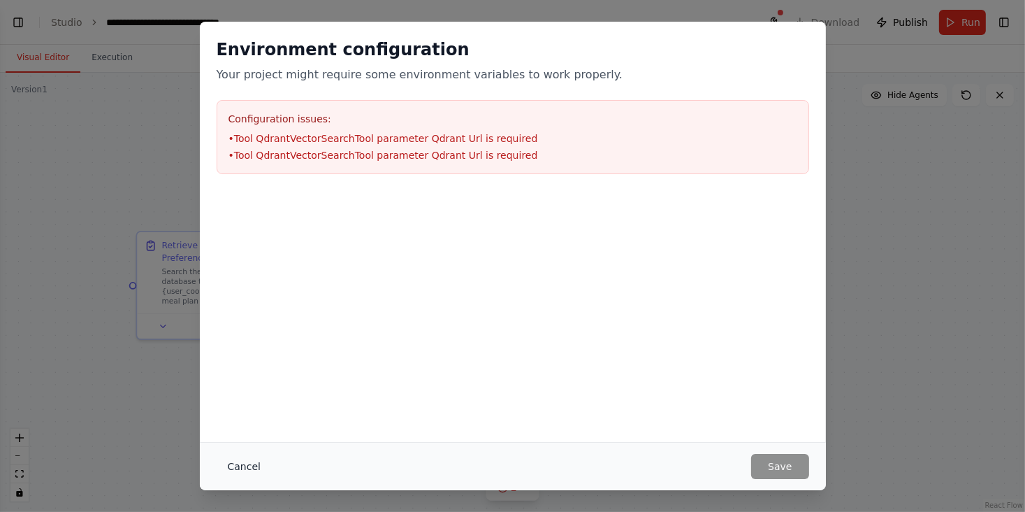
click at [252, 426] on button "Cancel" at bounding box center [244, 466] width 55 height 25
